Goal: Transaction & Acquisition: Purchase product/service

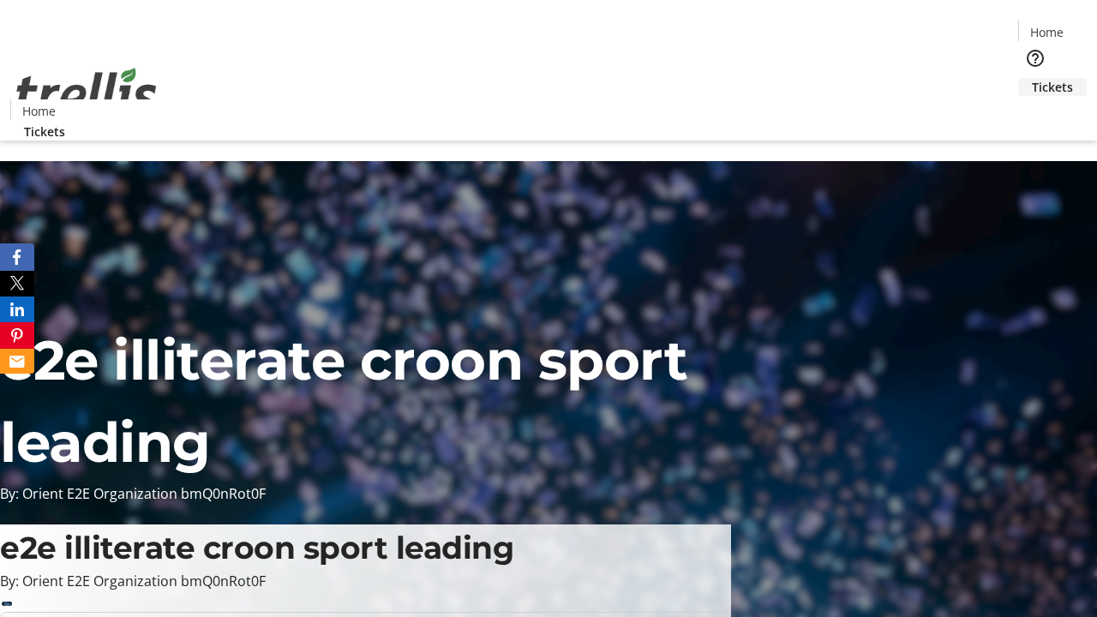
click at [1031, 78] on span "Tickets" at bounding box center [1051, 87] width 41 height 18
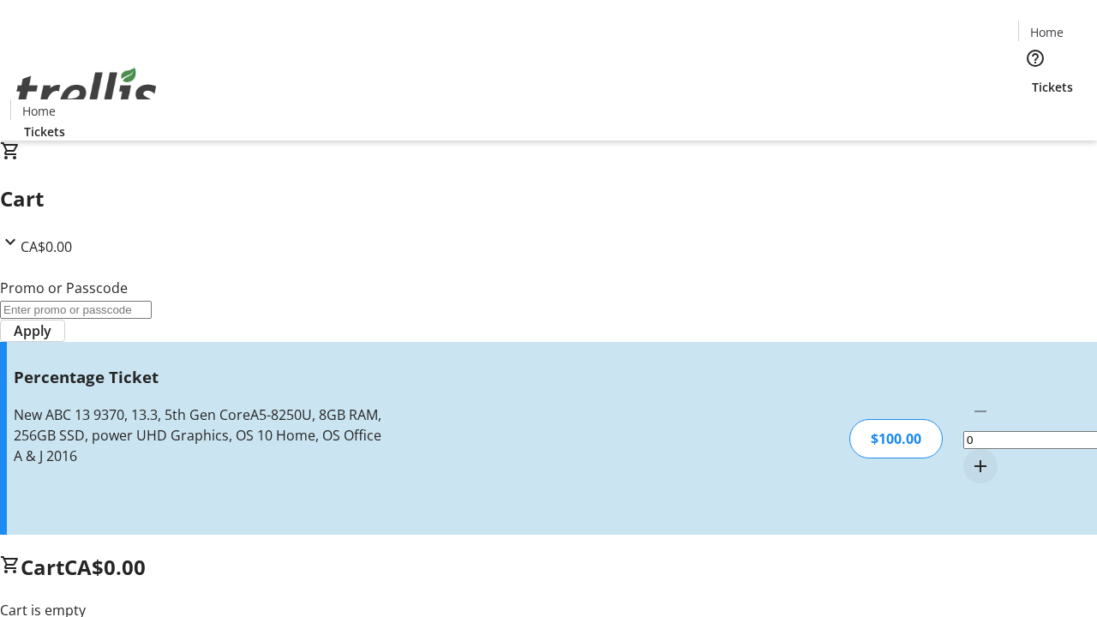
click at [970, 456] on mat-icon "Increment by one" at bounding box center [980, 466] width 21 height 21
type input "1"
type input "FOO"
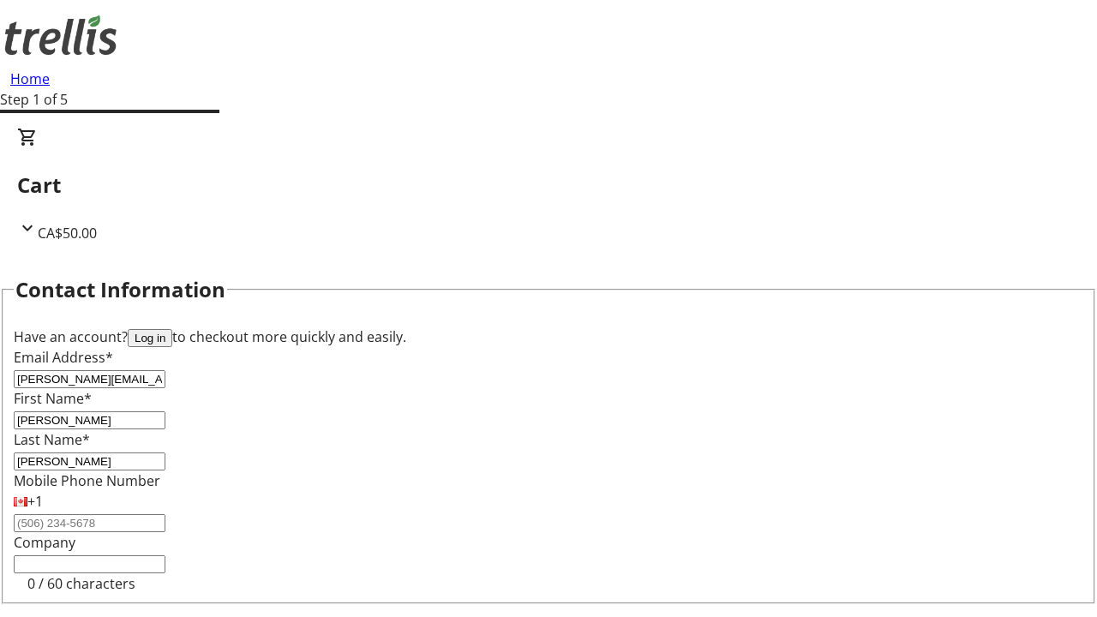
type input "[PERSON_NAME]"
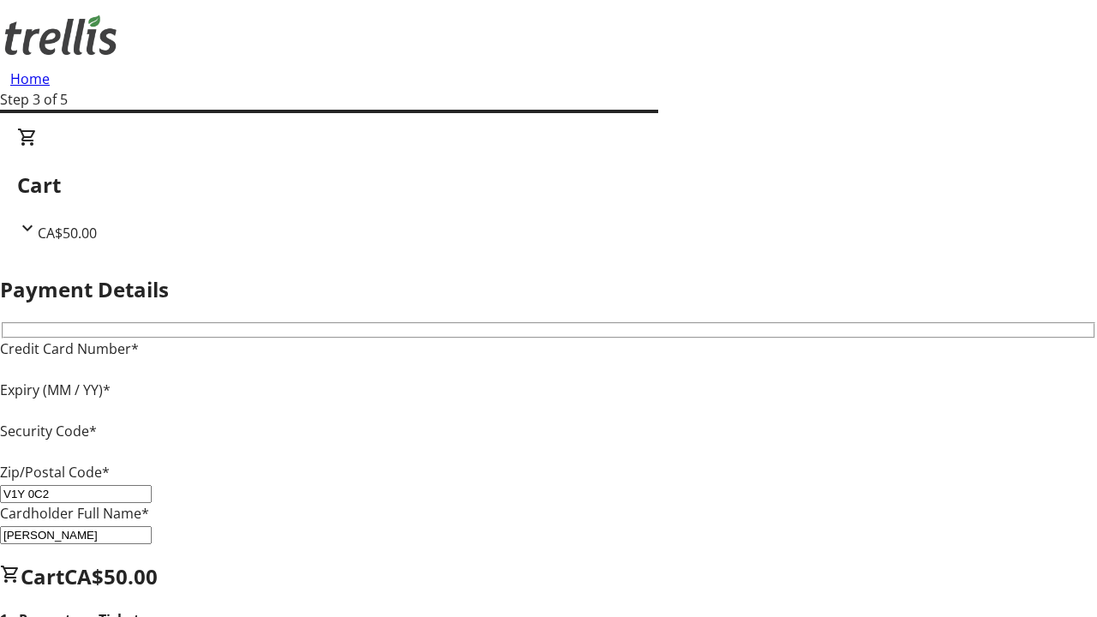
type input "V1Y 0C2"
